Goal: Find specific page/section: Find specific page/section

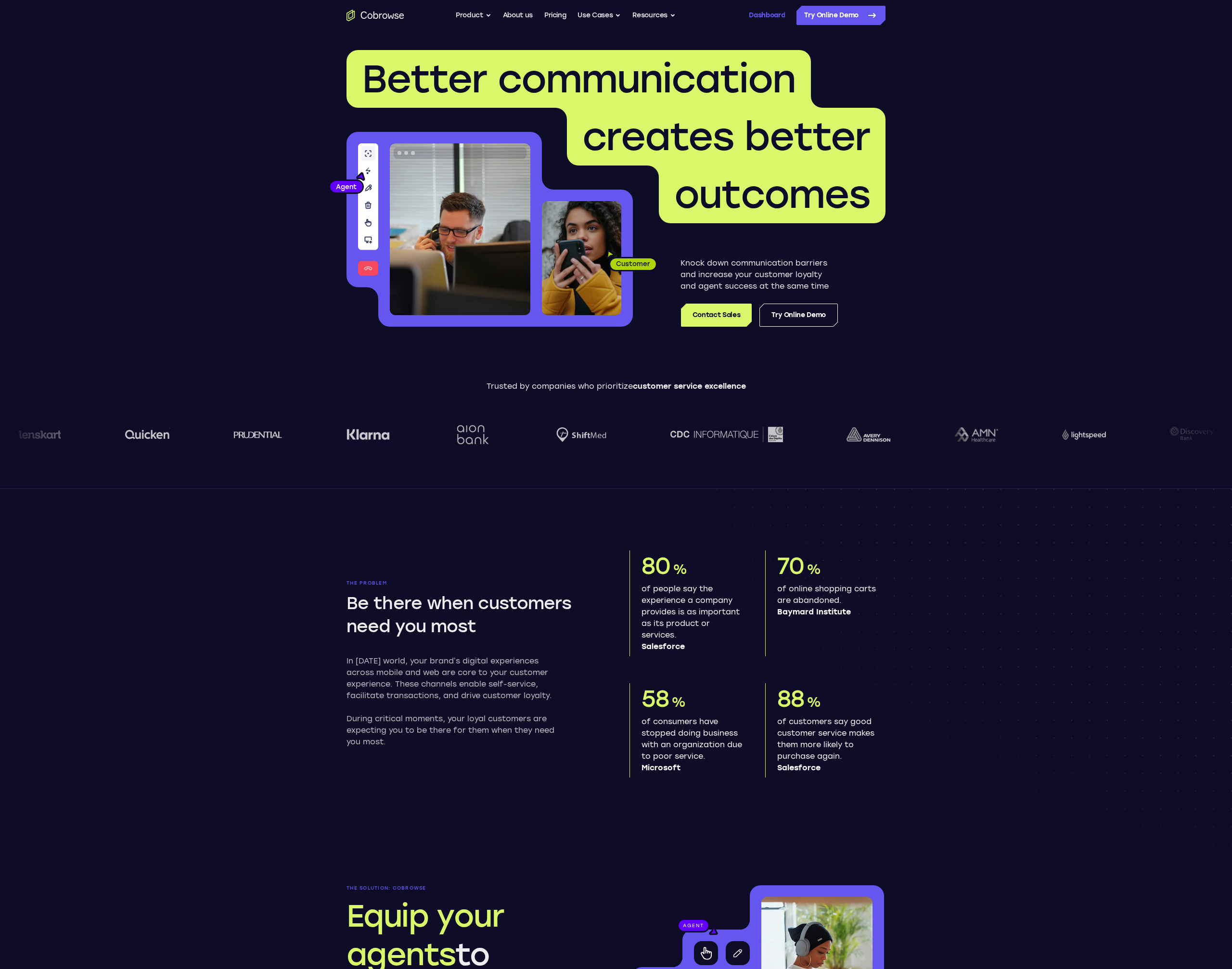
click at [764, 10] on link "Dashboard" at bounding box center [767, 15] width 36 height 19
click at [762, 15] on link "Dashboard" at bounding box center [767, 15] width 36 height 19
click at [755, 12] on link "Dashboard" at bounding box center [767, 15] width 36 height 19
click at [767, 18] on link "Dashboard" at bounding box center [767, 15] width 36 height 19
click at [769, 12] on link "Dashboard" at bounding box center [767, 15] width 36 height 19
